Goal: Browse casually

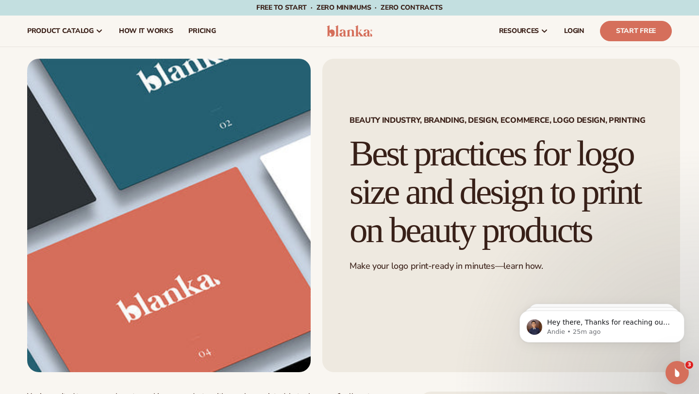
click at [344, 31] on img at bounding box center [349, 31] width 46 height 12
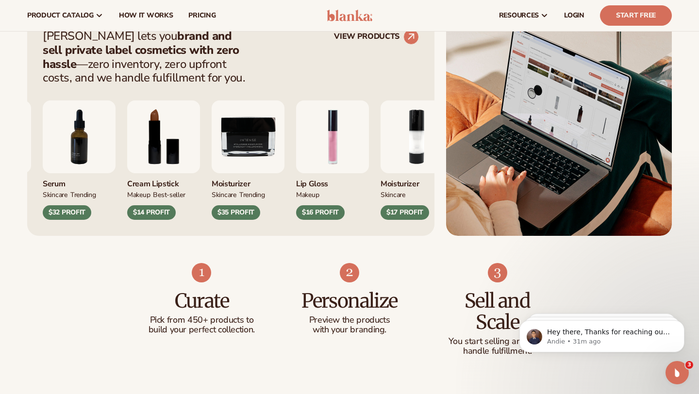
scroll to position [388, 0]
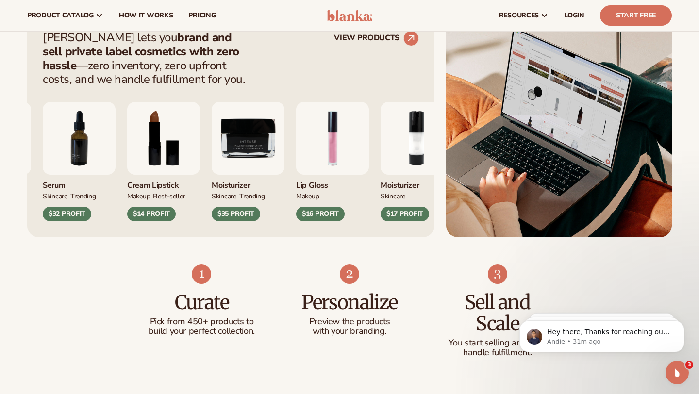
click at [319, 127] on img "1 / 9" at bounding box center [332, 138] width 73 height 73
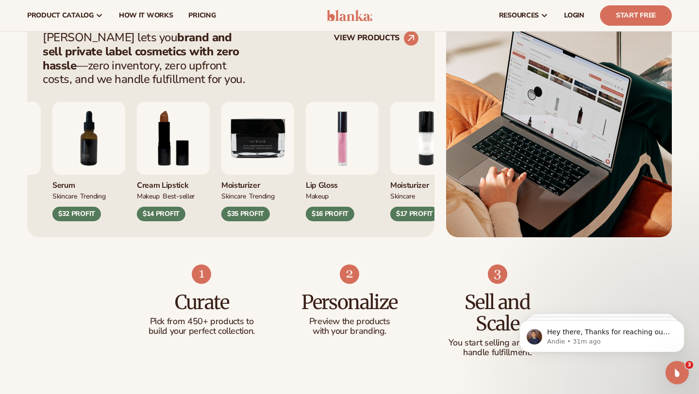
click at [323, 130] on img "1 / 9" at bounding box center [342, 138] width 73 height 73
click at [325, 130] on img "1 / 9" at bounding box center [342, 138] width 73 height 73
click at [117, 294] on div "Curate Pick from 450+ products to build your perfect collection. Personalize Pr…" at bounding box center [349, 320] width 699 height 167
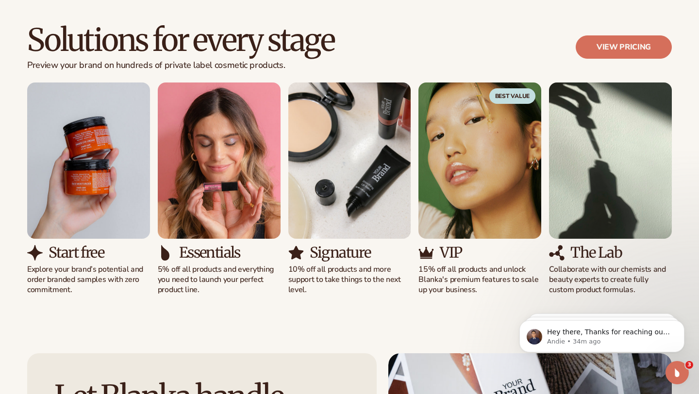
scroll to position [874, 0]
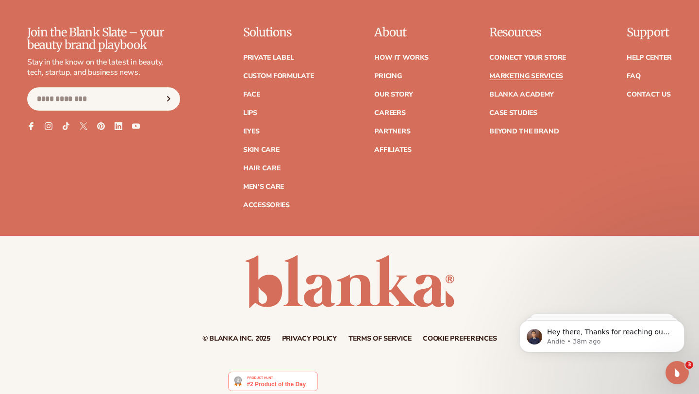
scroll to position [2218, 0]
